Goal: Task Accomplishment & Management: Use online tool/utility

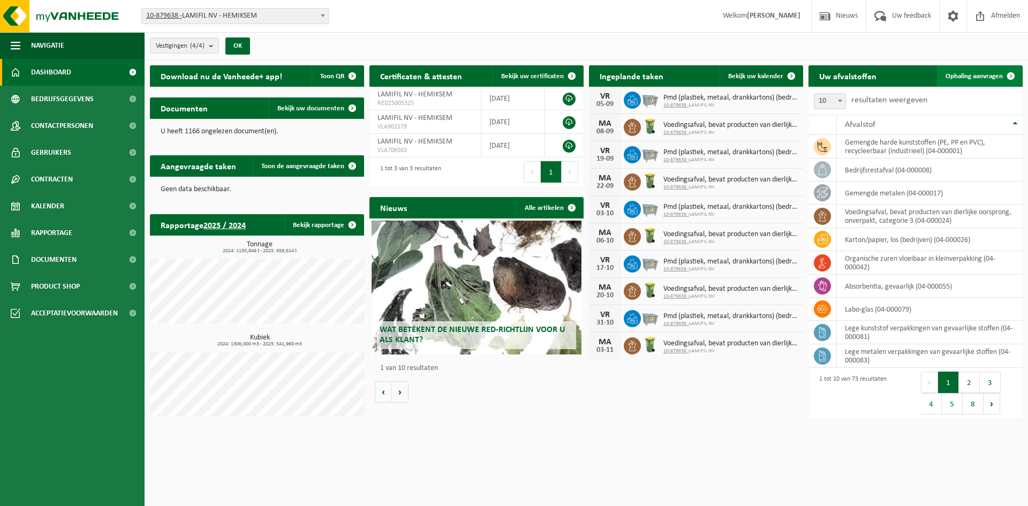
click at [822, 74] on span "Ophaling aanvragen" at bounding box center [974, 76] width 57 height 7
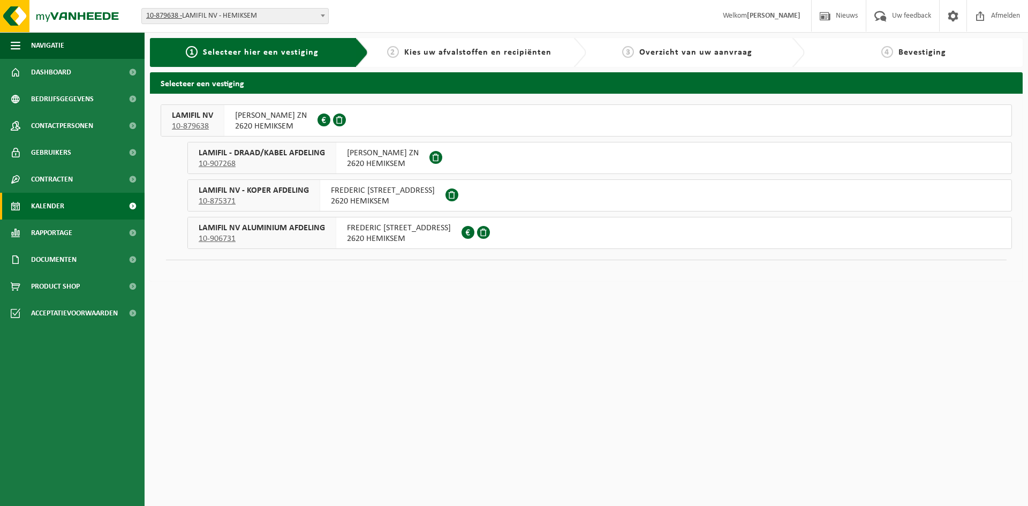
click at [77, 203] on link "Kalender" at bounding box center [72, 206] width 145 height 27
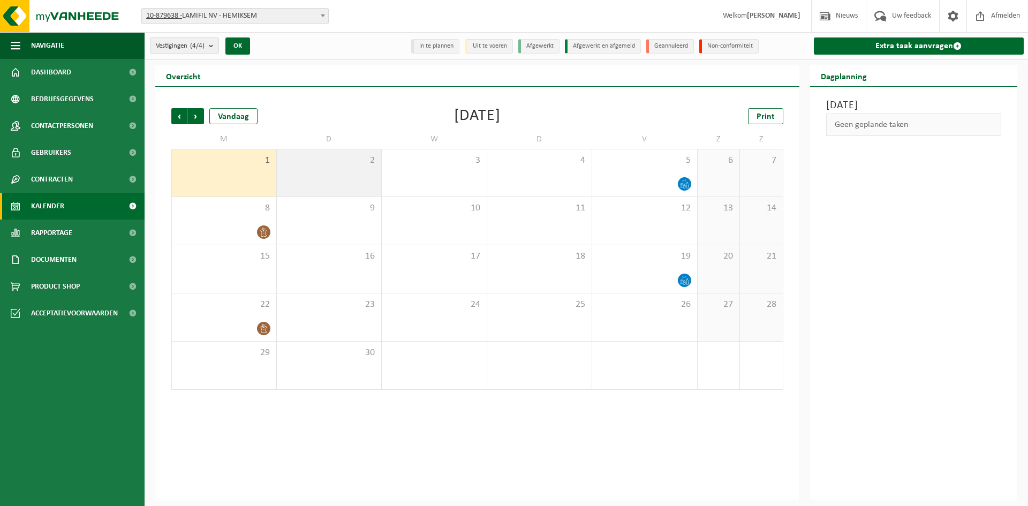
click at [307, 186] on div "2" at bounding box center [329, 172] width 105 height 47
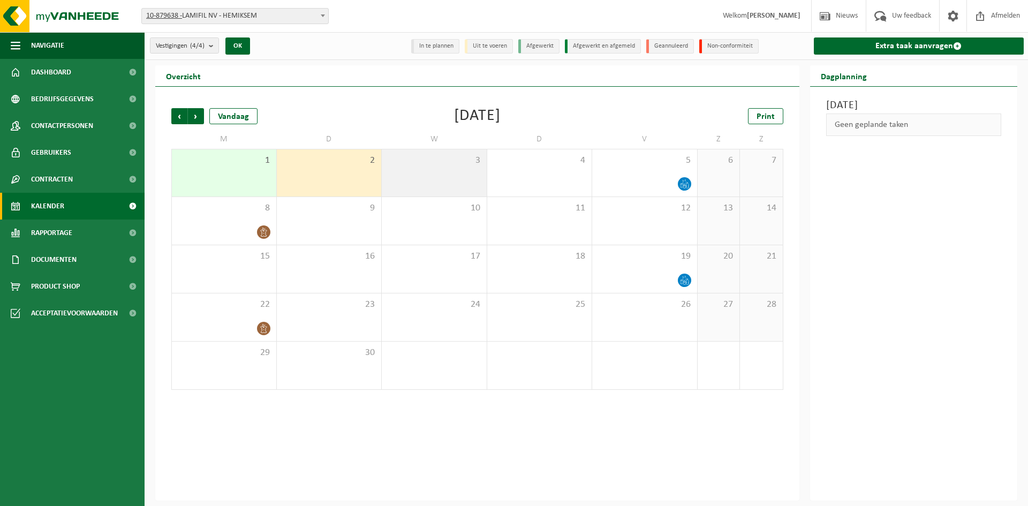
click at [420, 182] on div "3" at bounding box center [434, 172] width 105 height 47
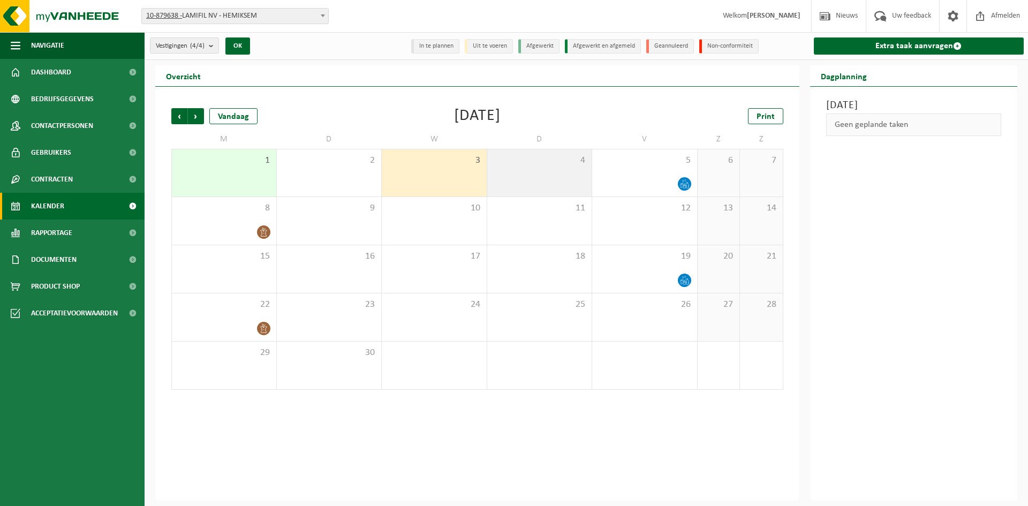
click at [512, 182] on div "4" at bounding box center [539, 172] width 105 height 47
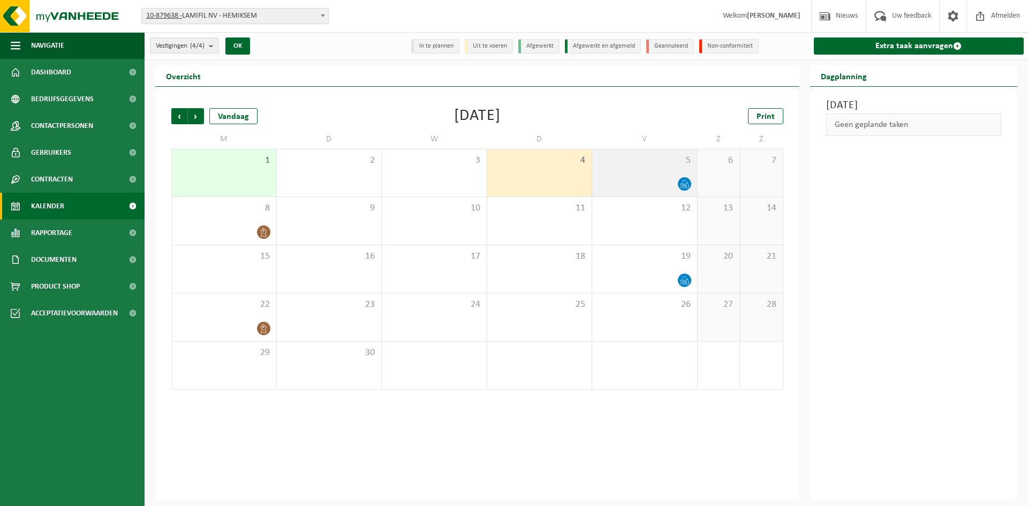
click at [607, 180] on div at bounding box center [645, 184] width 94 height 14
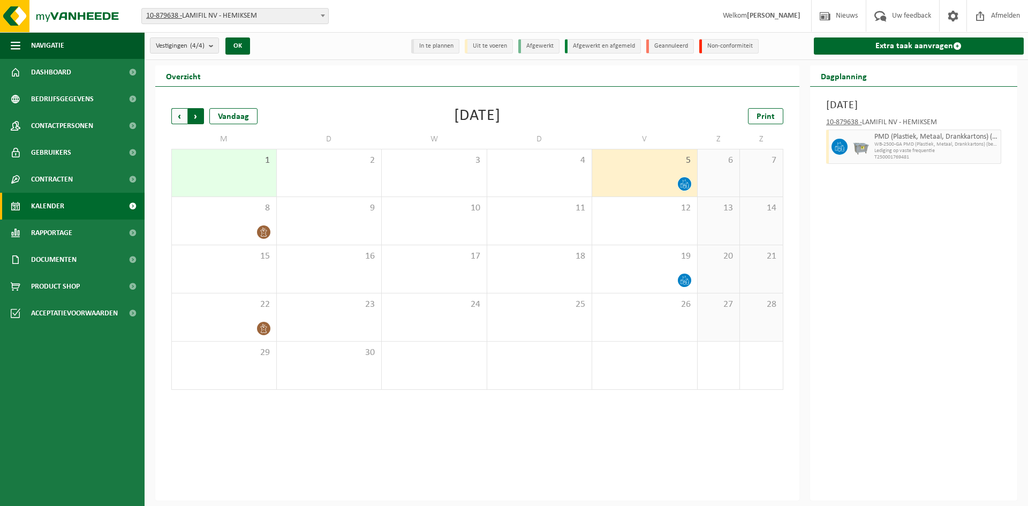
click at [182, 121] on span "Vorige" at bounding box center [179, 116] width 16 height 16
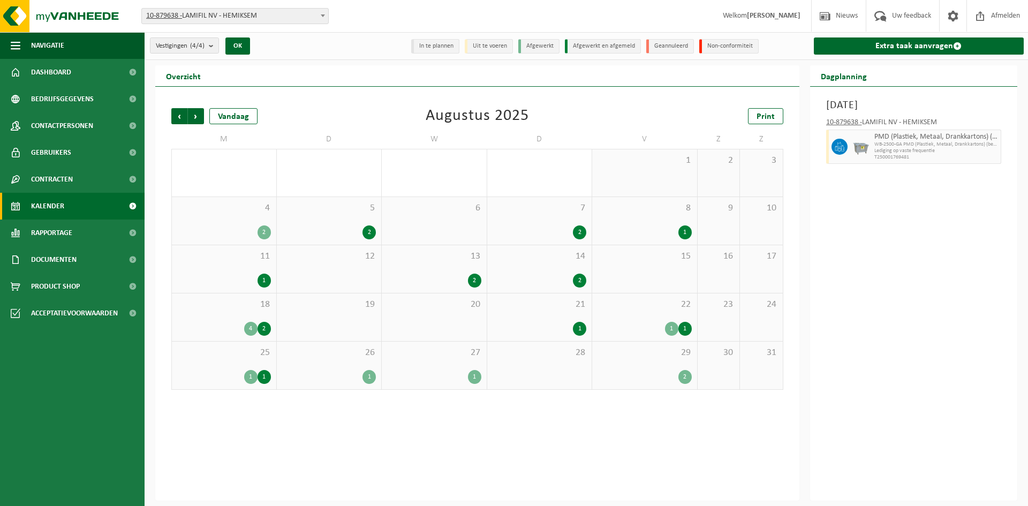
click at [658, 363] on div "29 2" at bounding box center [644, 366] width 105 height 48
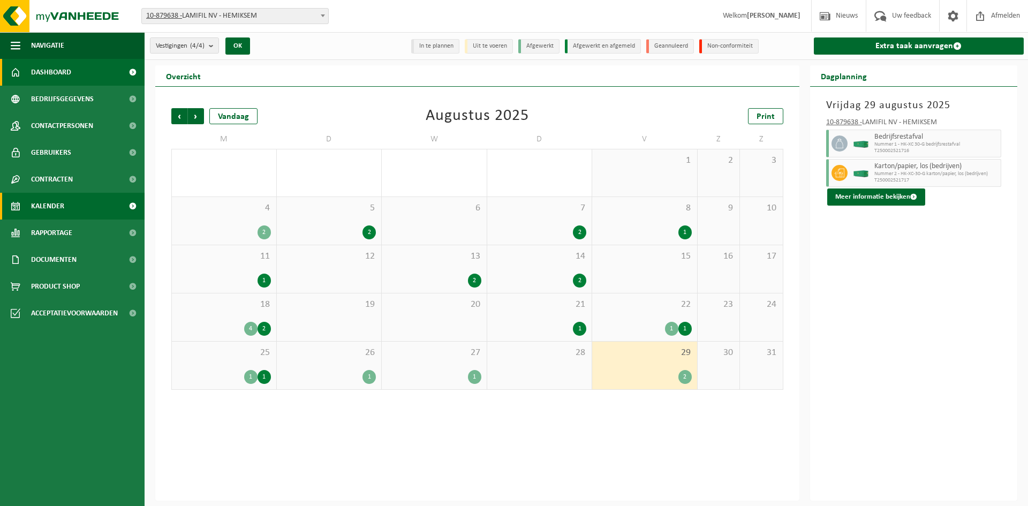
click at [58, 70] on span "Dashboard" at bounding box center [51, 72] width 40 height 27
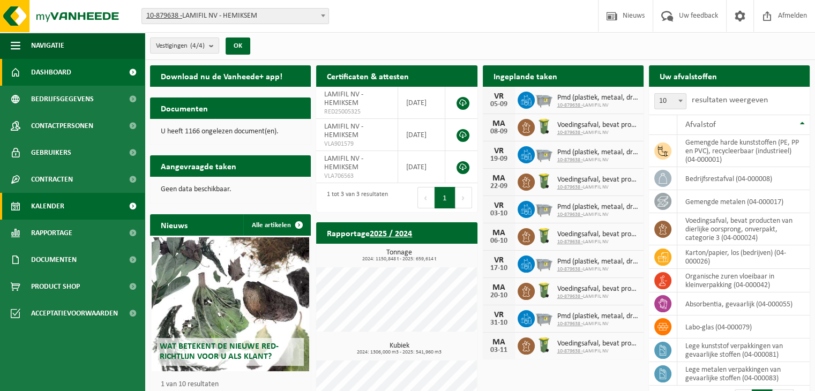
click at [35, 205] on span "Kalender" at bounding box center [47, 206] width 33 height 27
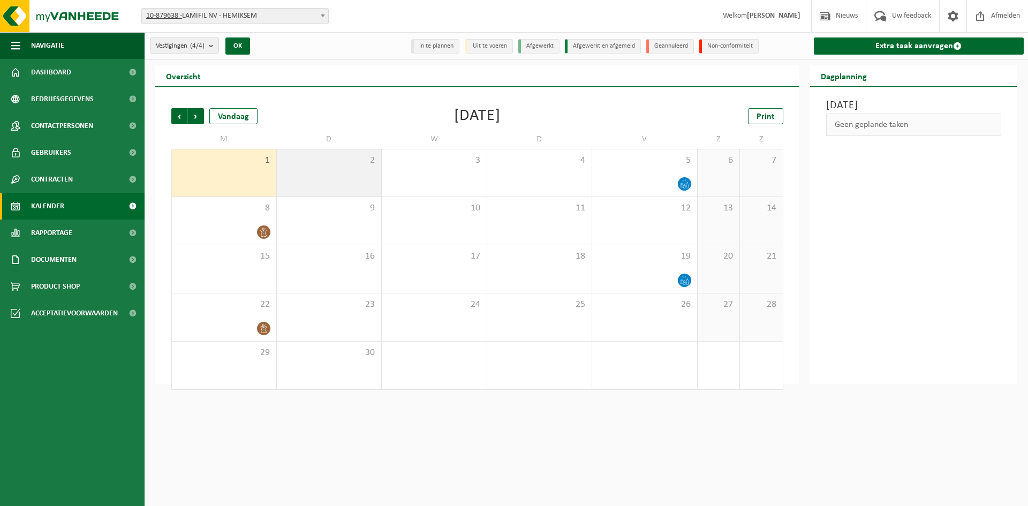
click at [313, 172] on div "2" at bounding box center [329, 172] width 105 height 47
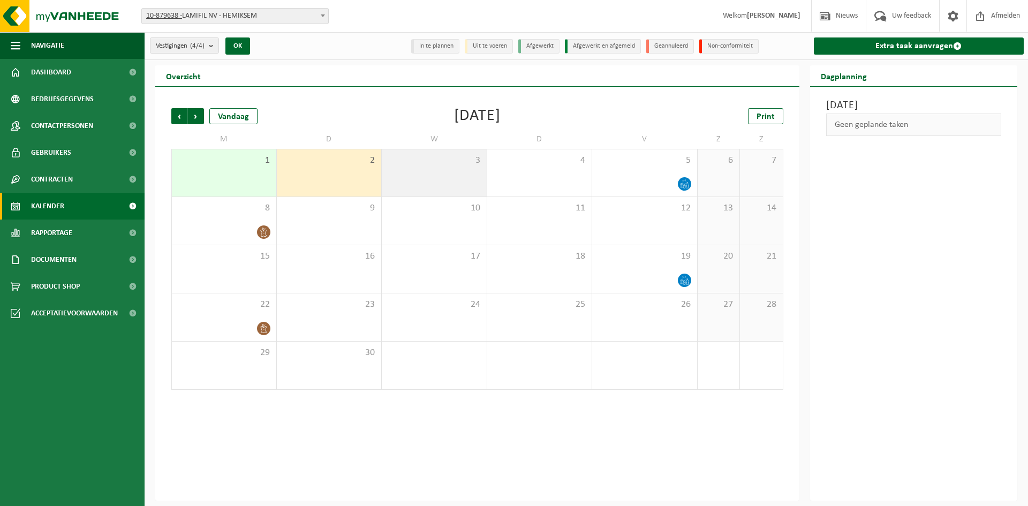
click at [418, 179] on div "3" at bounding box center [434, 172] width 105 height 47
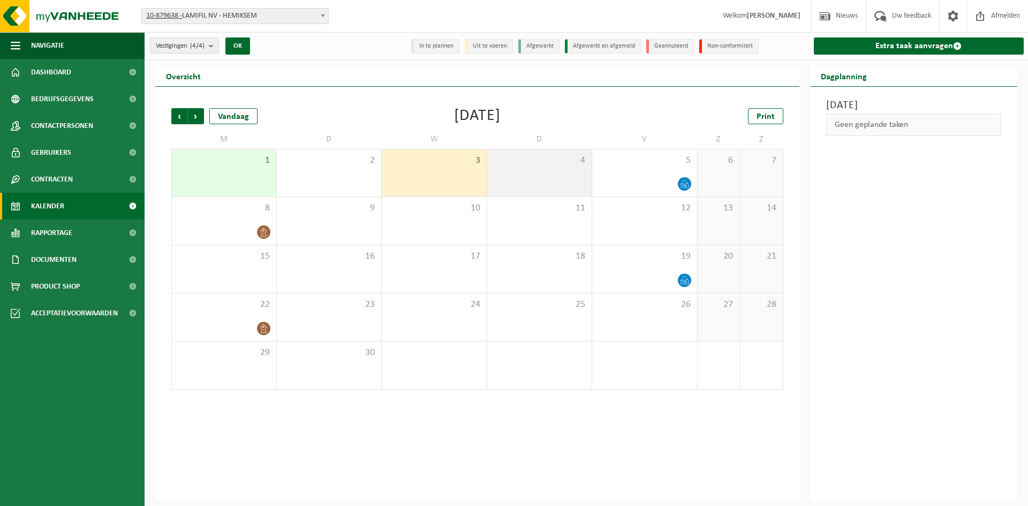
click at [545, 178] on div "4" at bounding box center [539, 172] width 105 height 47
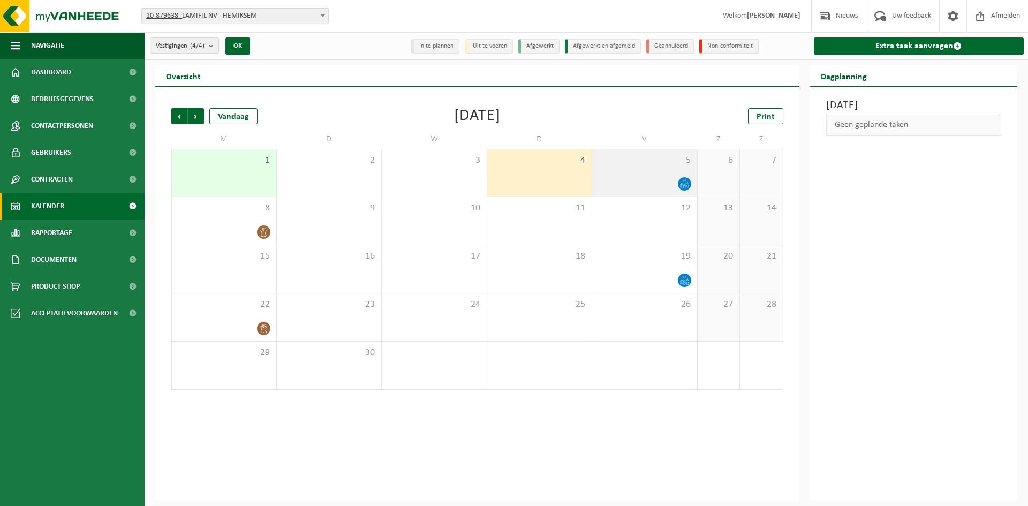
click at [612, 171] on div "5" at bounding box center [644, 172] width 105 height 47
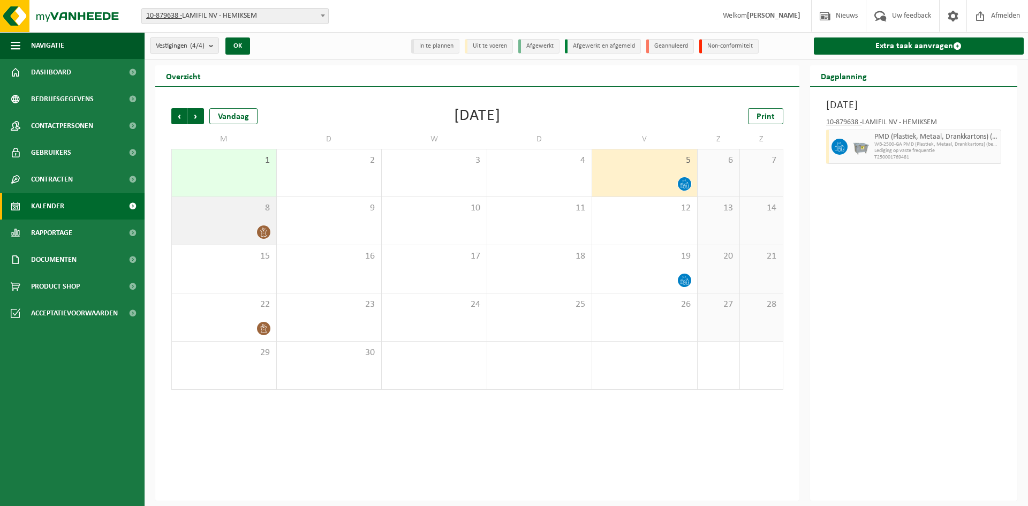
click at [229, 208] on span "8" at bounding box center [224, 208] width 94 height 12
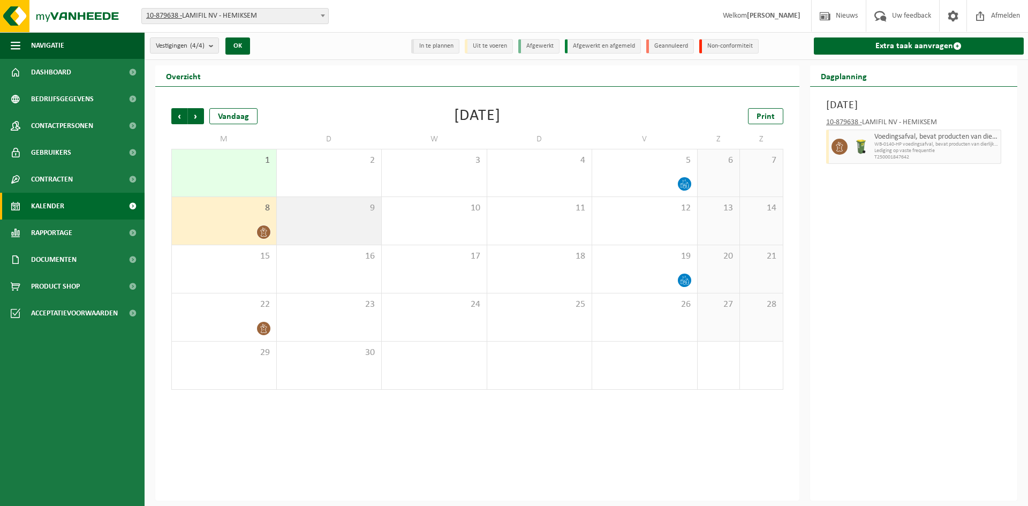
click at [325, 223] on div "9" at bounding box center [329, 221] width 105 height 48
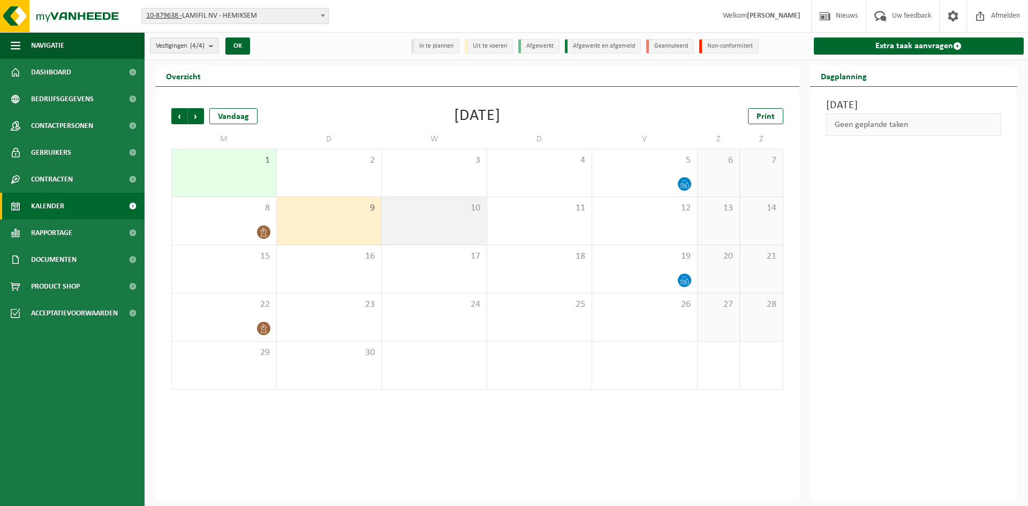
click at [430, 234] on div "10" at bounding box center [434, 221] width 105 height 48
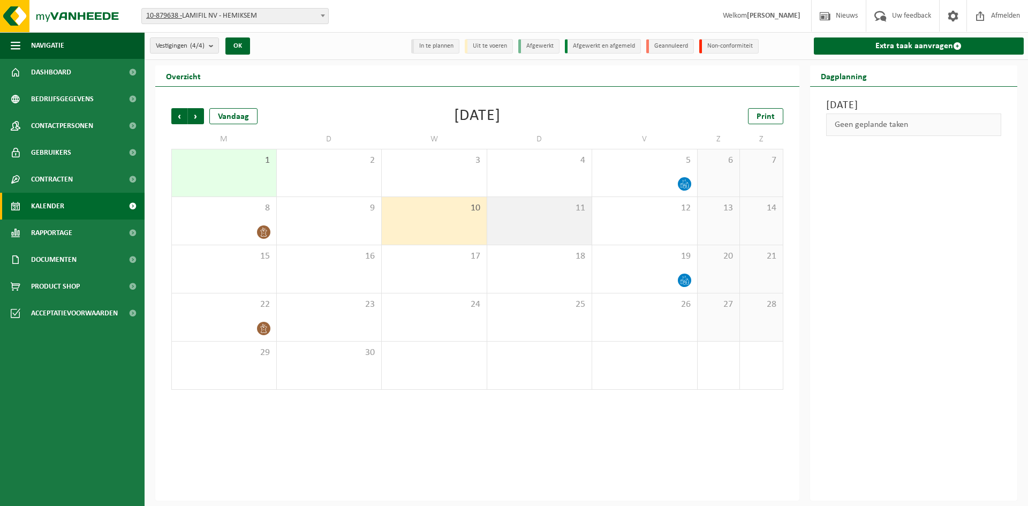
click at [534, 234] on div "11" at bounding box center [539, 221] width 105 height 48
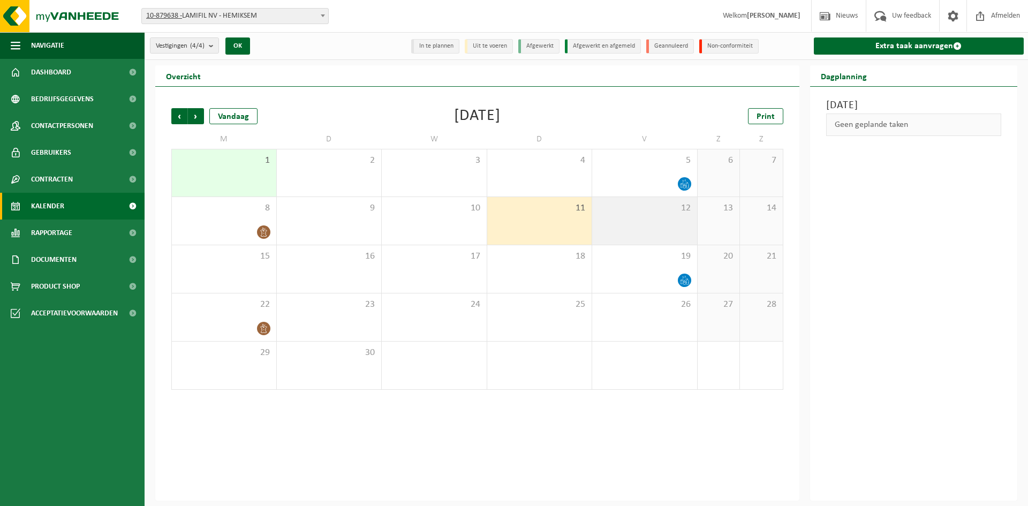
click at [608, 222] on div "12" at bounding box center [644, 221] width 105 height 48
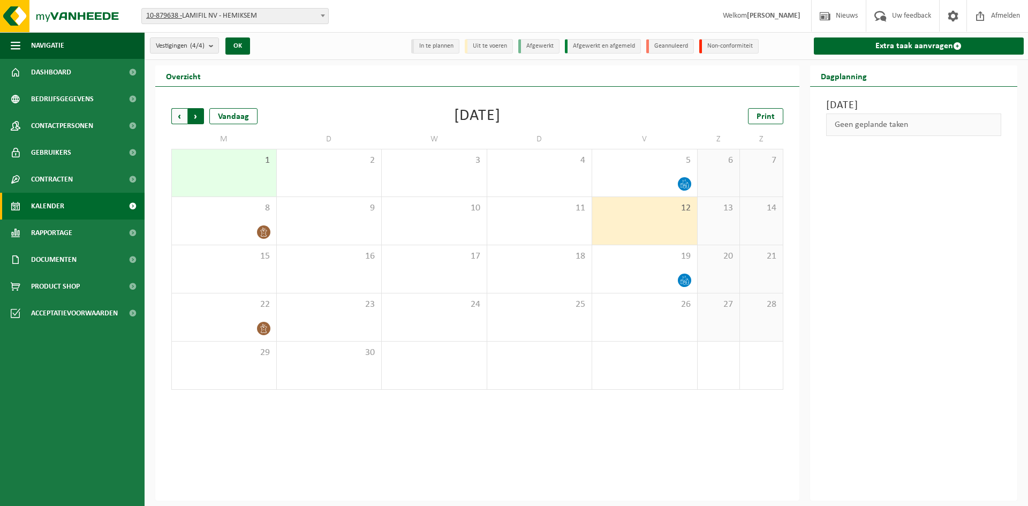
click at [182, 121] on span "Vorige" at bounding box center [179, 116] width 16 height 16
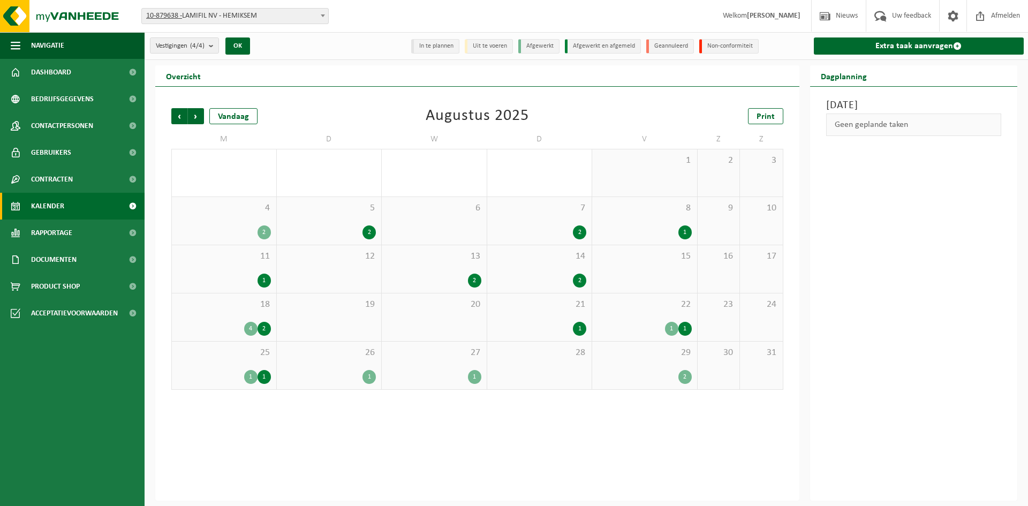
click at [635, 385] on div "29 2" at bounding box center [644, 366] width 105 height 48
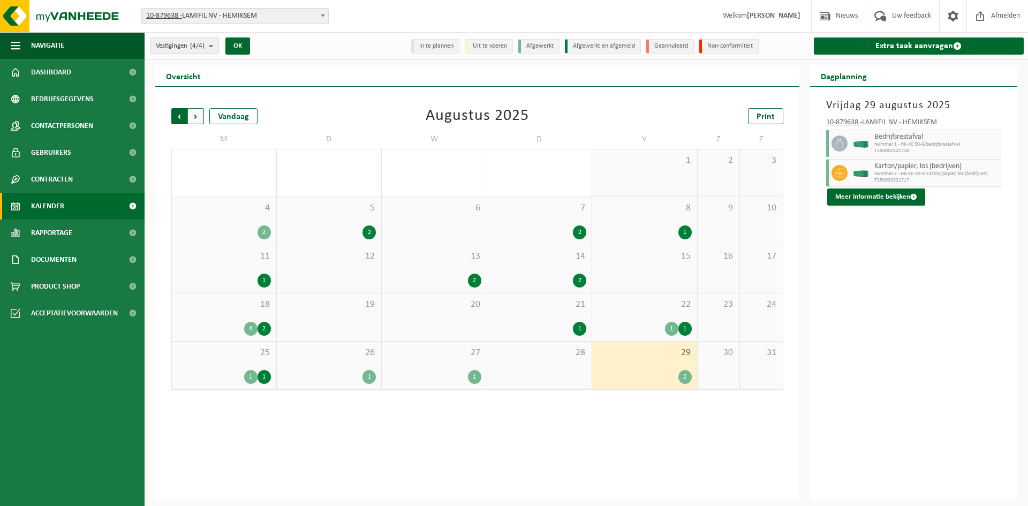
click at [196, 117] on span "Volgende" at bounding box center [196, 116] width 16 height 16
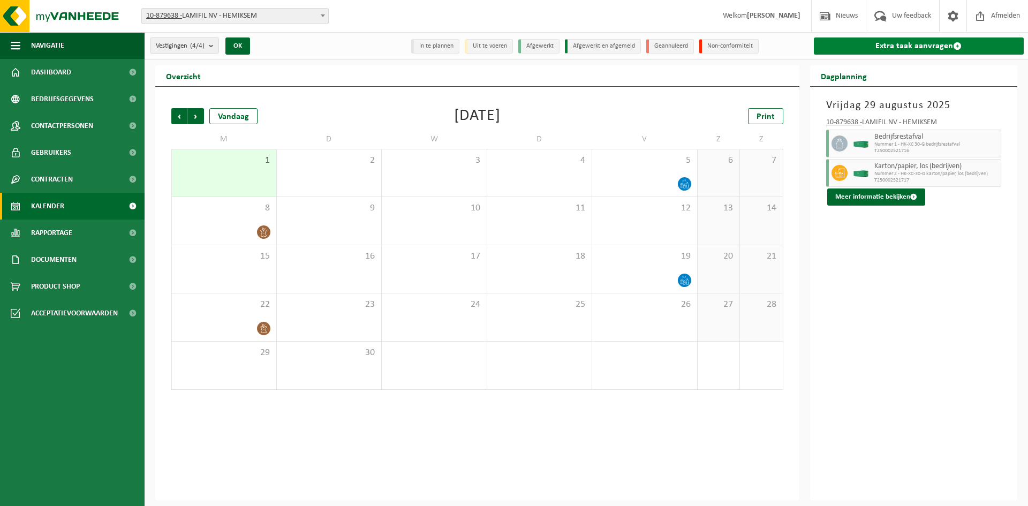
click at [814, 52] on link "Extra taak aanvragen" at bounding box center [919, 45] width 210 height 17
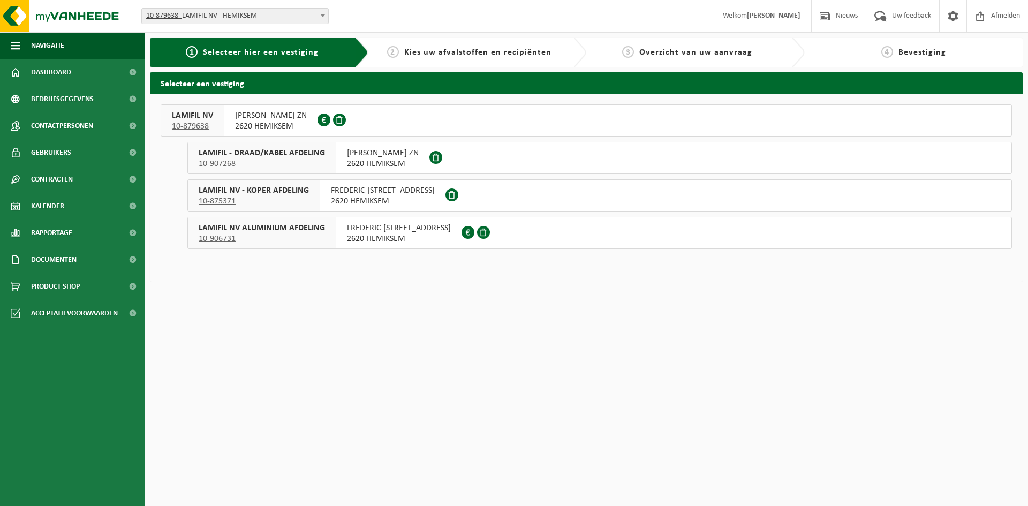
click at [307, 131] on span "2620 HEMIKSEM" at bounding box center [271, 126] width 72 height 11
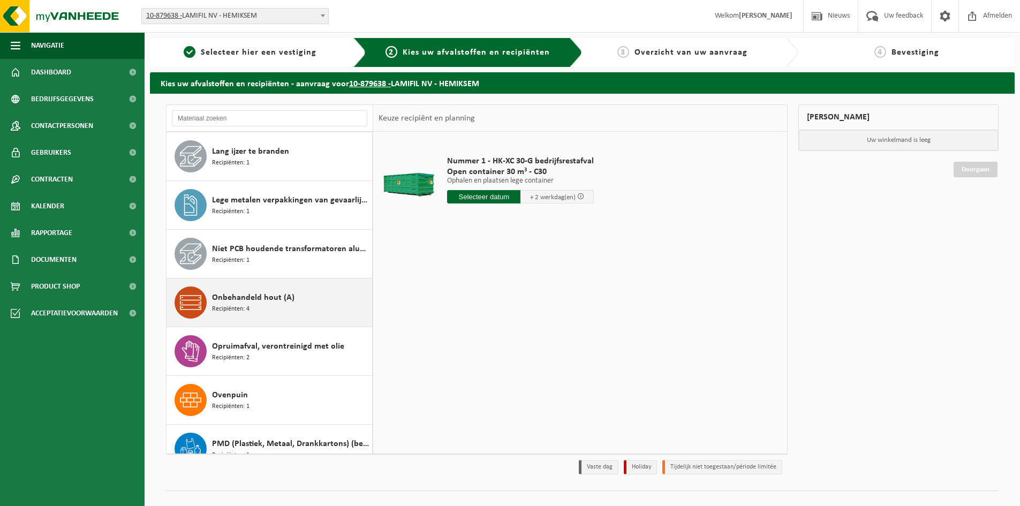
click at [282, 306] on div "Onbehandeld hout (A) Recipiënten: 4" at bounding box center [290, 303] width 157 height 32
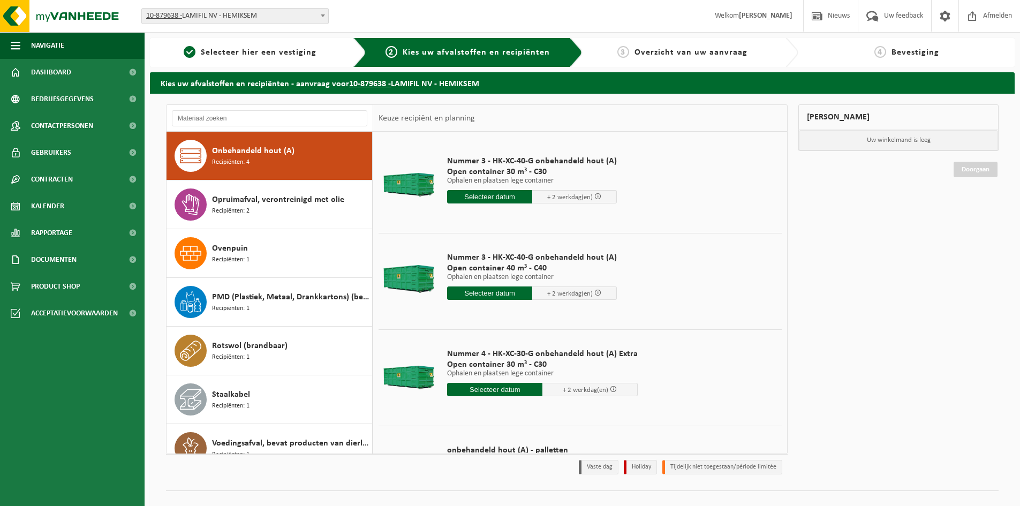
click at [478, 201] on input "text" at bounding box center [489, 196] width 85 height 13
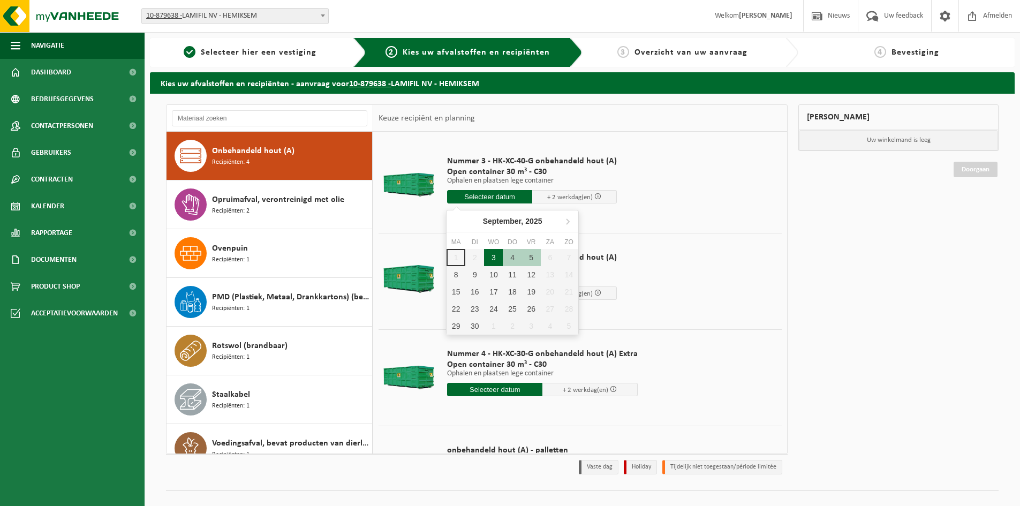
click at [490, 262] on div "3" at bounding box center [493, 257] width 19 height 17
type input "Van 2025-09-03"
type input "2025-09-03"
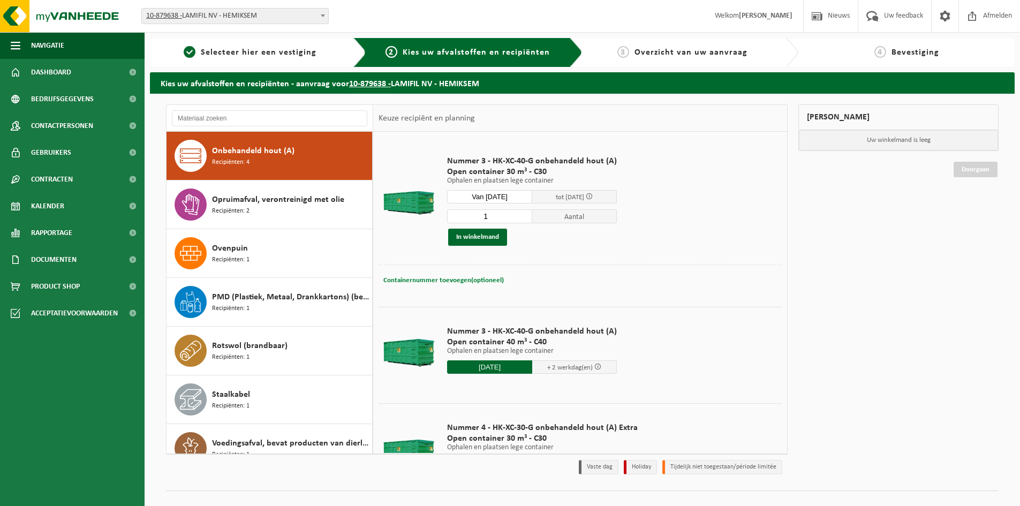
click at [435, 283] on span "Containernummer toevoegen(optioneel)" at bounding box center [443, 280] width 121 height 7
click at [469, 278] on input "text" at bounding box center [519, 280] width 196 height 14
type input "C30 - 931"
click at [481, 237] on button "In winkelmand" at bounding box center [477, 237] width 59 height 17
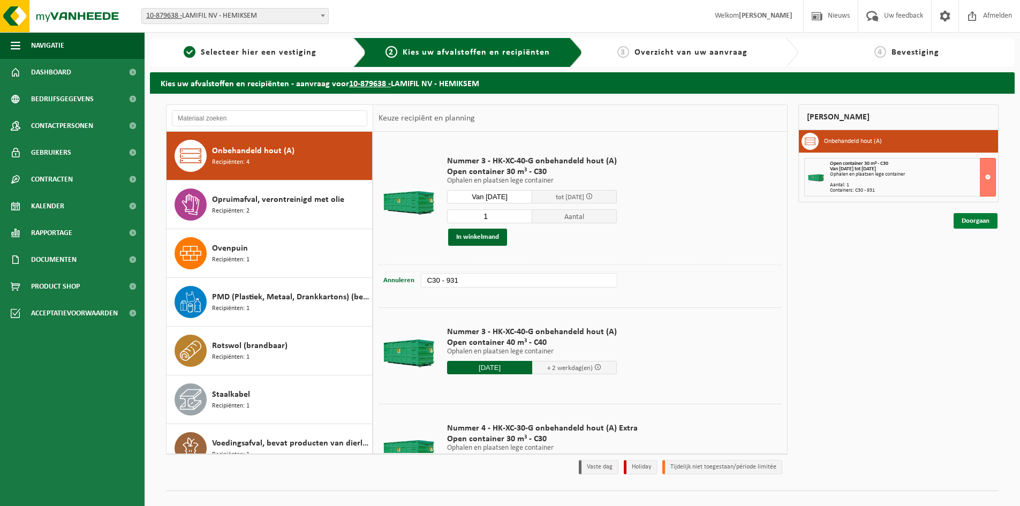
click at [985, 220] on link "Doorgaan" at bounding box center [976, 221] width 44 height 16
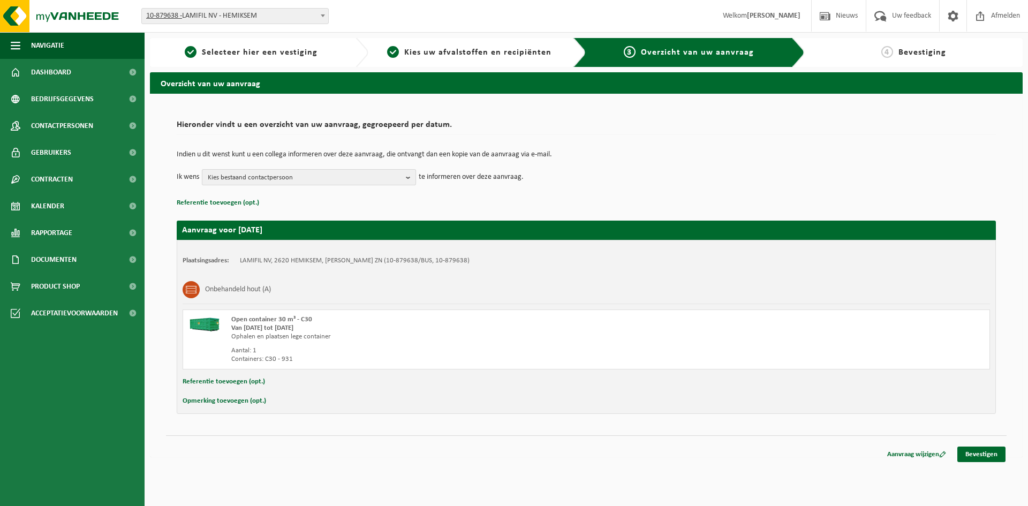
click at [361, 174] on span "Kies bestaand contactpersoon" at bounding box center [305, 178] width 194 height 16
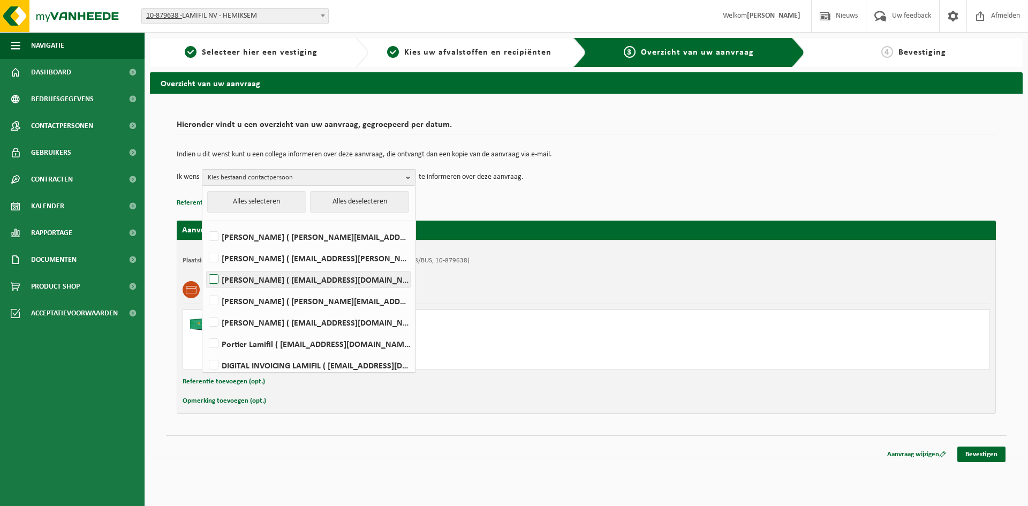
click at [214, 278] on label "Dirk Boels ( dirk.boels@lamifil.be )" at bounding box center [309, 280] width 204 height 16
click at [205, 266] on input "Dirk Boels ( dirk.boels@lamifil.be )" at bounding box center [205, 266] width 1 height 1
checkbox input "true"
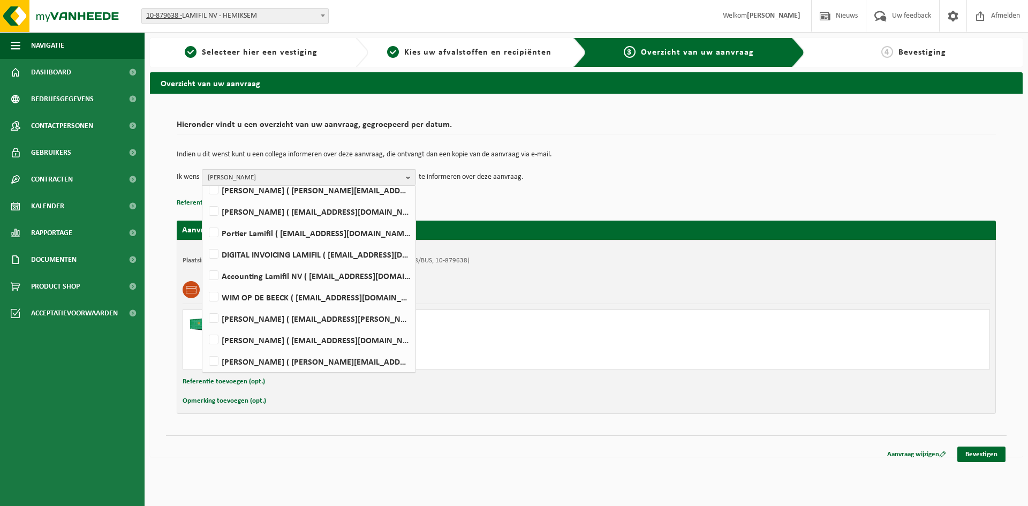
scroll to position [113, 0]
click at [213, 357] on label "JOHAN VERMEULEN ( johan.vermeulen@lamifil.be )" at bounding box center [309, 359] width 204 height 16
click at [205, 346] on input "JOHAN VERMEULEN ( johan.vermeulen@lamifil.be )" at bounding box center [205, 345] width 1 height 1
checkbox input "true"
click at [401, 180] on span "Dirk Boels, JOHAN VERMEULEN" at bounding box center [305, 178] width 194 height 16
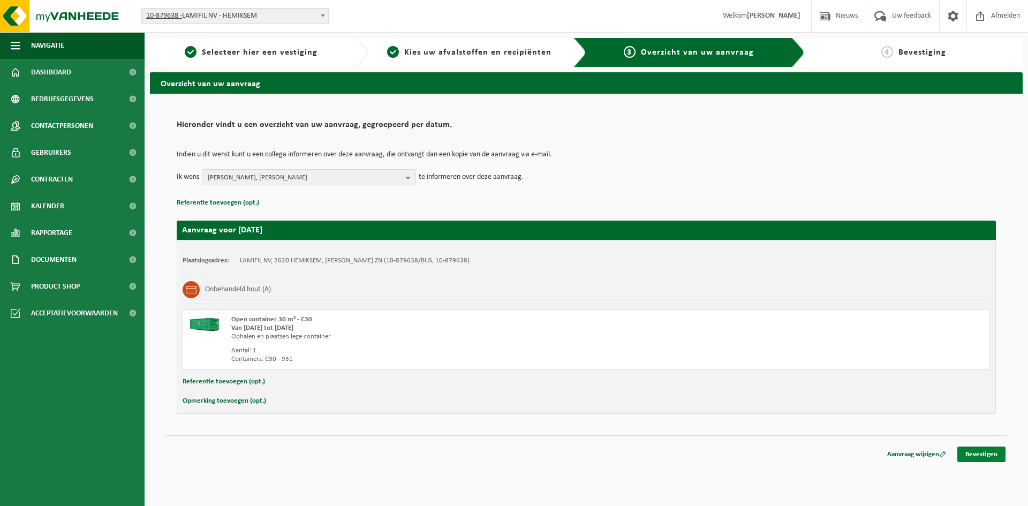
click at [996, 450] on link "Bevestigen" at bounding box center [982, 455] width 48 height 16
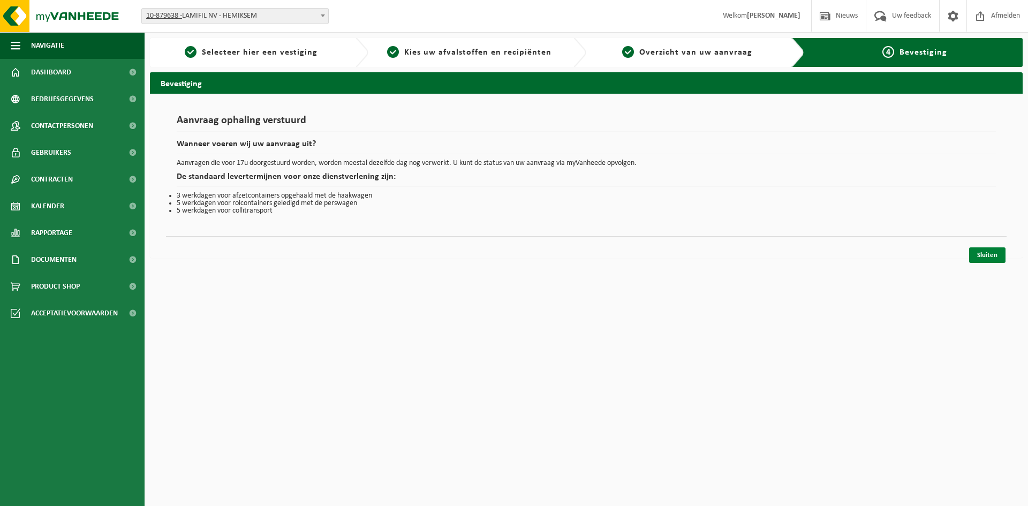
click at [977, 258] on link "Sluiten" at bounding box center [987, 255] width 36 height 16
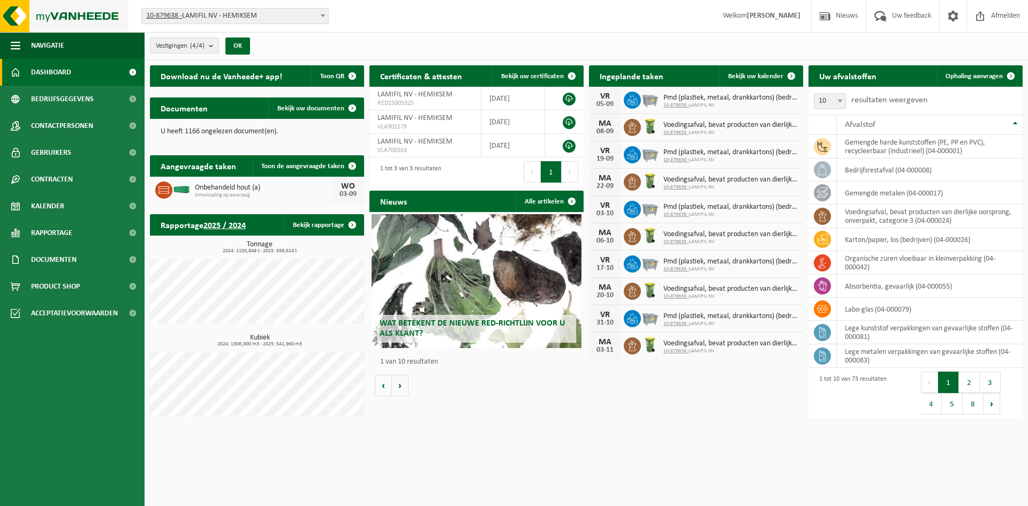
click at [70, 17] on img at bounding box center [64, 16] width 129 height 32
click at [435, 14] on div "Vestiging: 10-879638 - LAMIFIL NV - HEMIKSEM 10-907268 - LAMIFIL - DRAAD/KABEL …" at bounding box center [514, 16] width 1028 height 33
click at [579, 418] on div "Download nu de Vanheede+ app! Toon QR Certificaten & attesten Bekijk uw certifi…" at bounding box center [586, 243] width 878 height 367
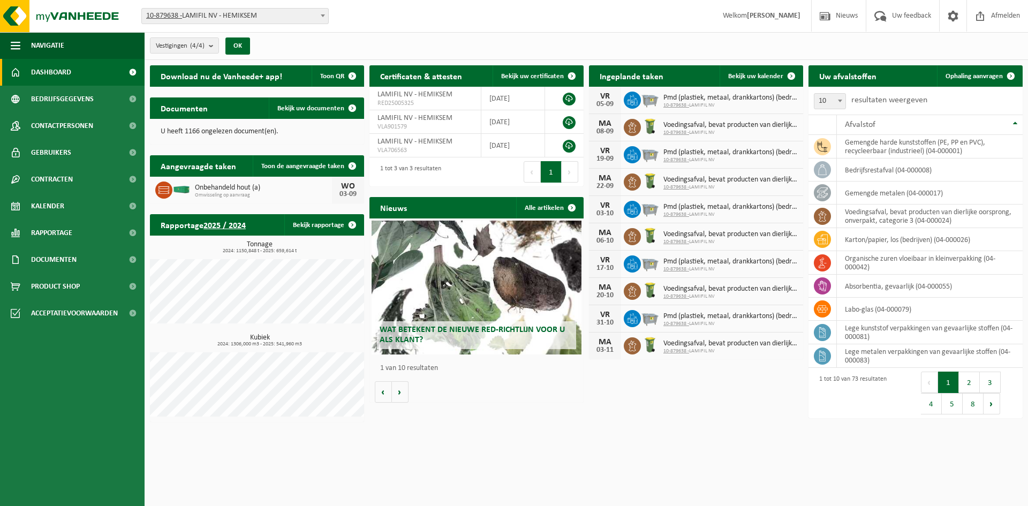
click at [516, 395] on div "Wat betekent de nieuwe RED-richtlijn voor u als klant? Market update Market upd…" at bounding box center [477, 311] width 214 height 184
click at [71, 201] on link "Kalender" at bounding box center [72, 206] width 145 height 27
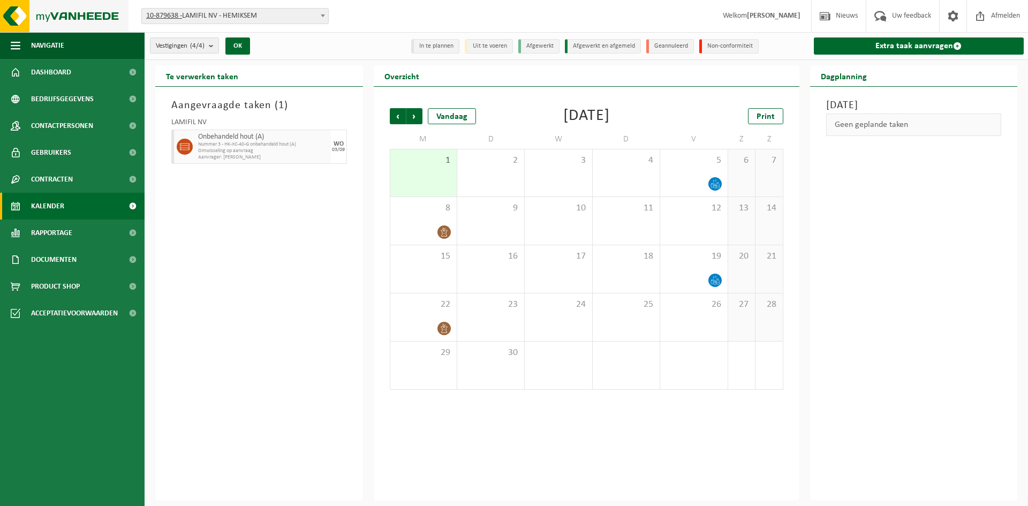
click at [63, 12] on img at bounding box center [64, 16] width 129 height 32
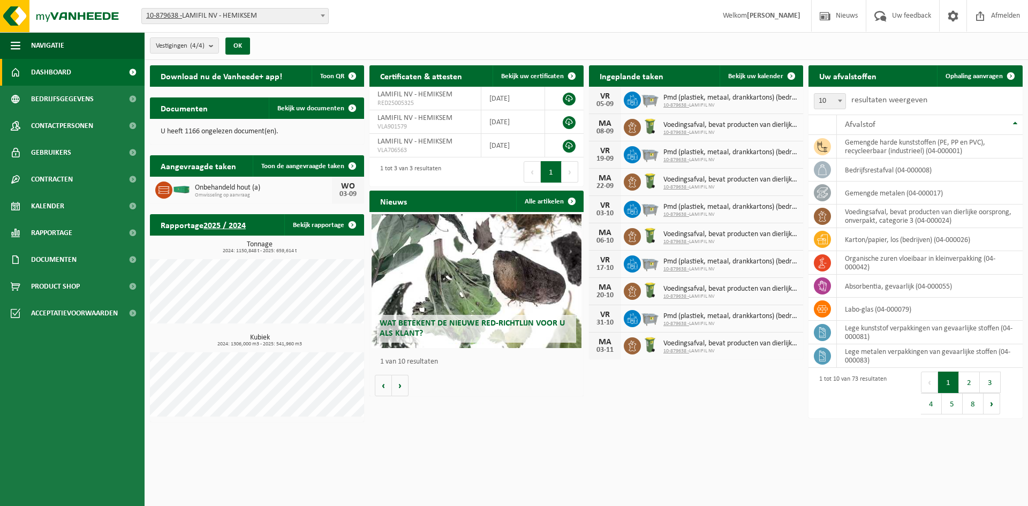
click at [544, 433] on html "Vestiging: 10-879638 - LAMIFIL NV - HEMIKSEM 10-907268 - LAMIFIL - DRAAD/KABEL …" at bounding box center [514, 253] width 1028 height 506
click at [79, 72] on link "Dashboard" at bounding box center [72, 72] width 145 height 27
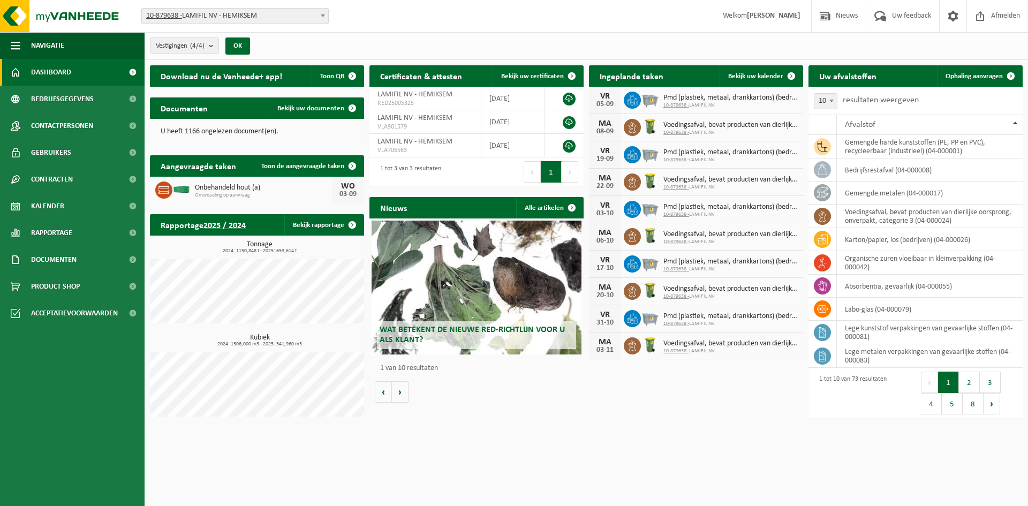
click at [531, 415] on div "Download nu de Vanheede+ app! Toon QR Certificaten & attesten Bekijk uw certifi…" at bounding box center [586, 243] width 878 height 367
click at [616, 433] on html "Vestiging: 10-879638 - LAMIFIL NV - HEMIKSEM 10-907268 - LAMIFIL - DRAAD/KABEL …" at bounding box center [514, 253] width 1028 height 506
click at [52, 203] on span "Kalender" at bounding box center [47, 206] width 33 height 27
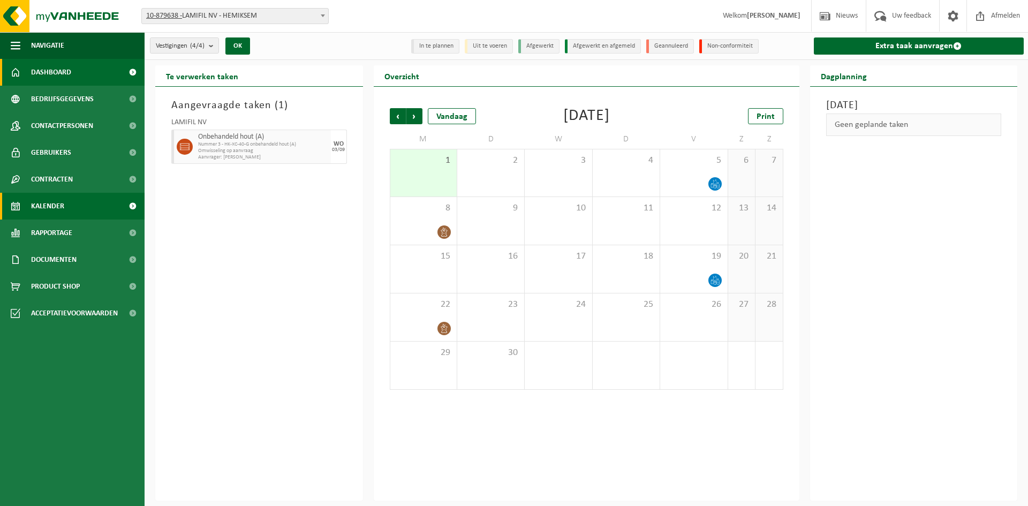
click at [79, 72] on link "Dashboard" at bounding box center [72, 72] width 145 height 27
